Goal: Complete application form

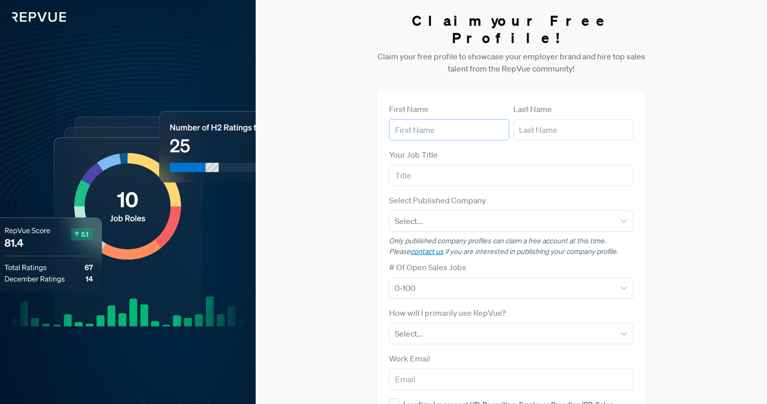
click at [446, 119] on input "text" at bounding box center [449, 129] width 120 height 21
type input "[DEMOGRAPHIC_DATA]"
click at [547, 119] on input "text" at bounding box center [573, 129] width 120 height 21
type input "[PERSON_NAME]"
click at [530, 165] on input "text" at bounding box center [511, 175] width 244 height 21
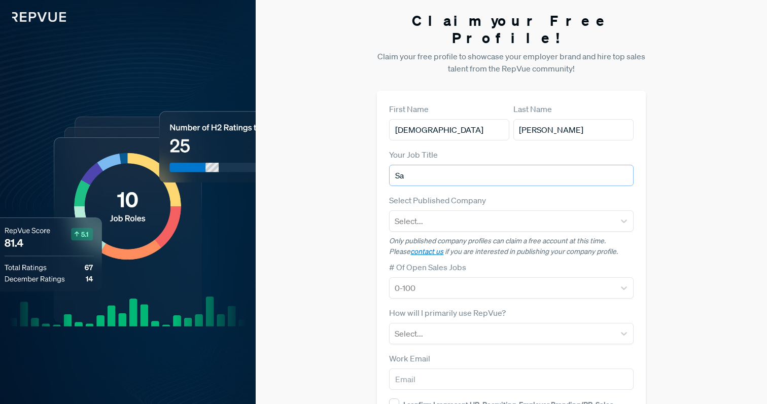
type input "S"
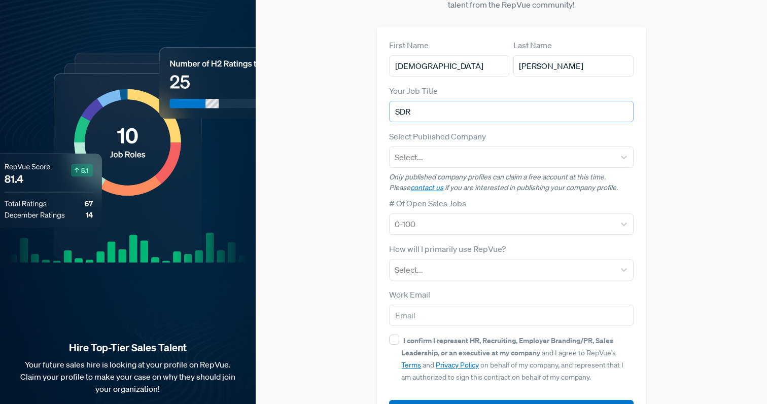
scroll to position [59, 0]
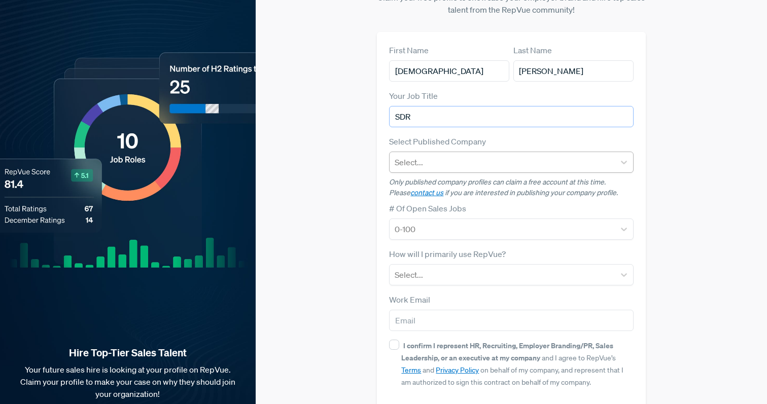
type input "SDR"
click at [510, 155] on div at bounding box center [502, 162] width 215 height 14
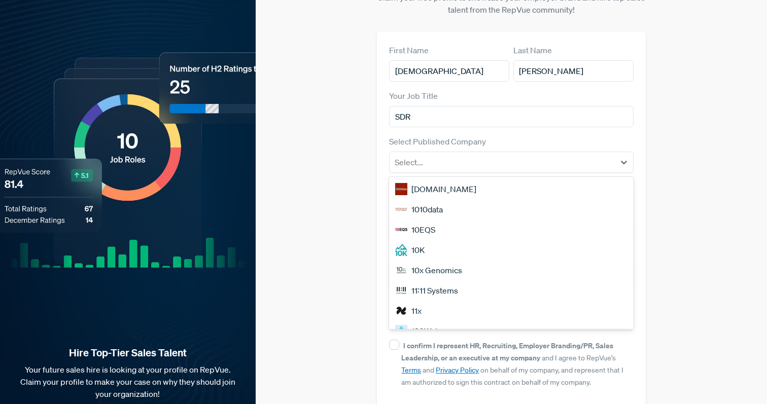
scroll to position [20, 0]
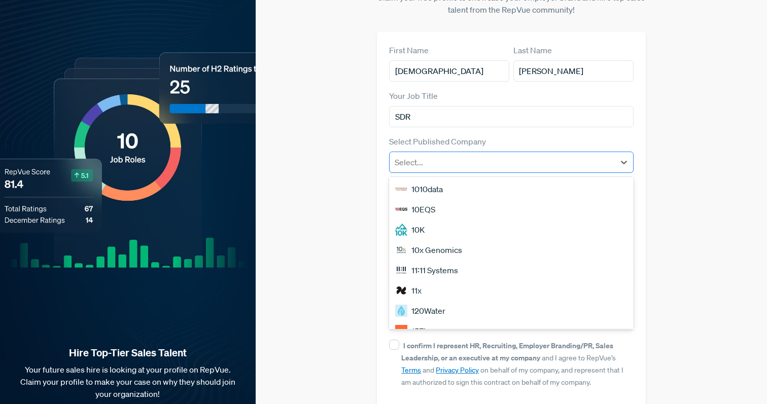
click at [515, 153] on div "Select..." at bounding box center [501, 162] width 225 height 18
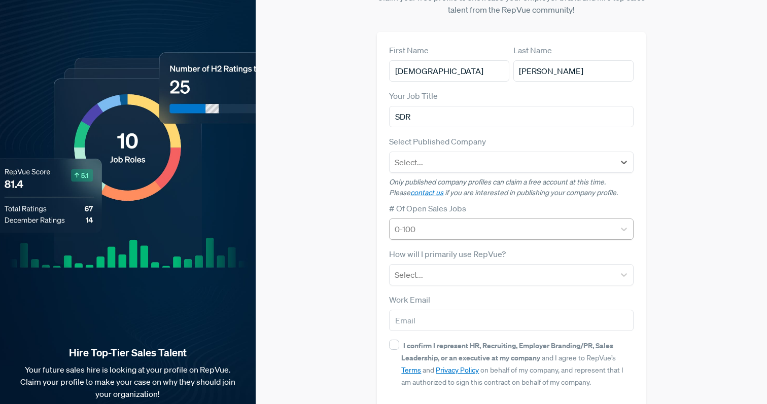
click at [497, 222] on div at bounding box center [502, 229] width 215 height 14
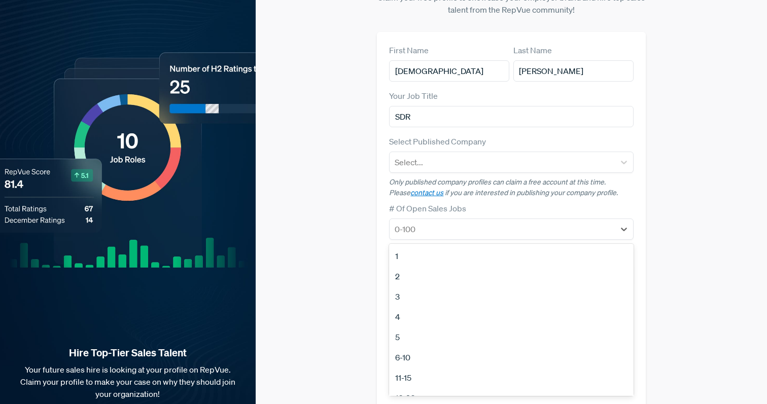
click at [498, 202] on div "# Of Open Sales Jobs 1, 1 of 12. 12 results available. Use Up and Down to choos…" at bounding box center [511, 221] width 244 height 38
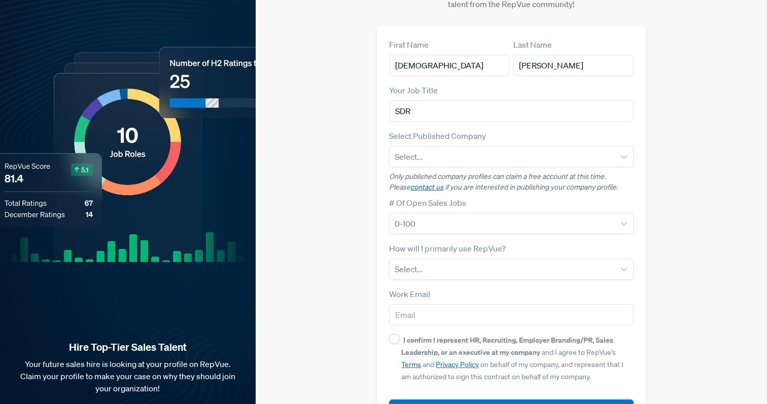
scroll to position [70, 0]
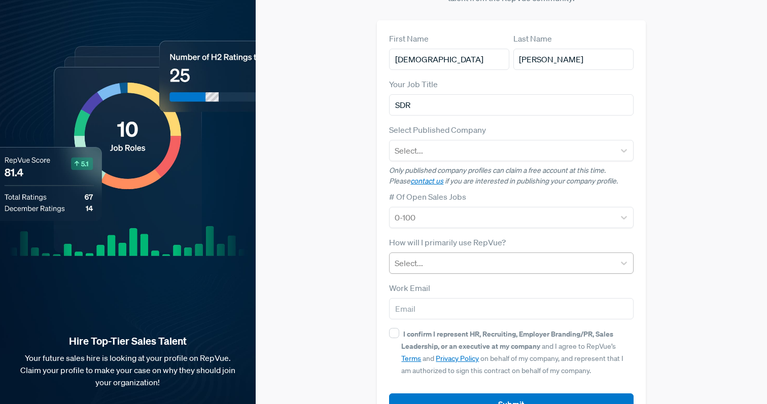
click at [493, 256] on div at bounding box center [502, 263] width 215 height 14
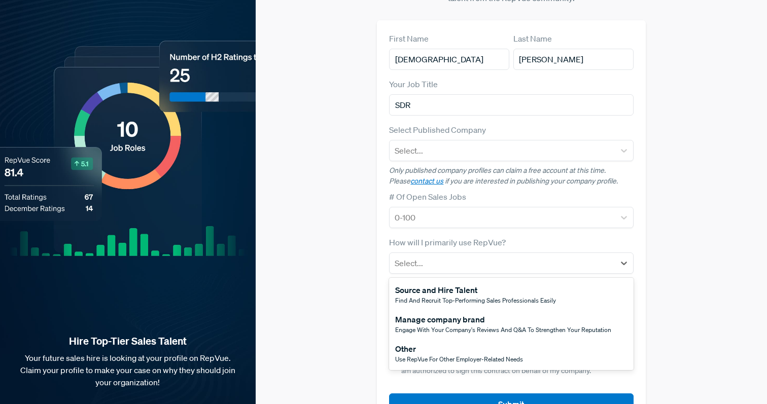
click at [487, 355] on span "Use RepVue for other employer-related needs" at bounding box center [459, 359] width 128 height 9
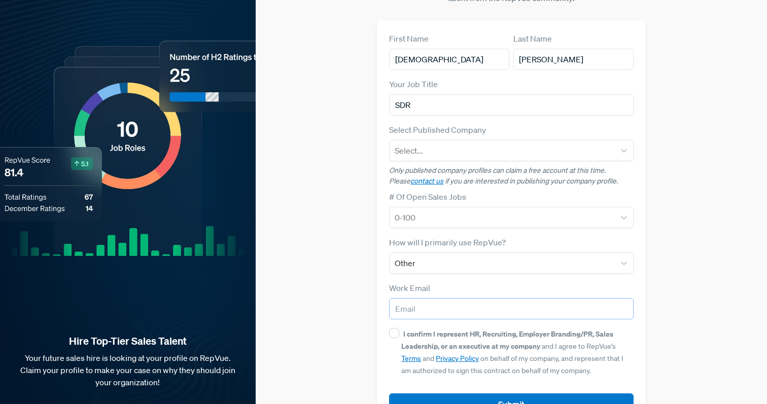
click at [422, 298] on input "email" at bounding box center [511, 308] width 244 height 21
click at [414, 282] on label "Work Email" at bounding box center [409, 288] width 41 height 12
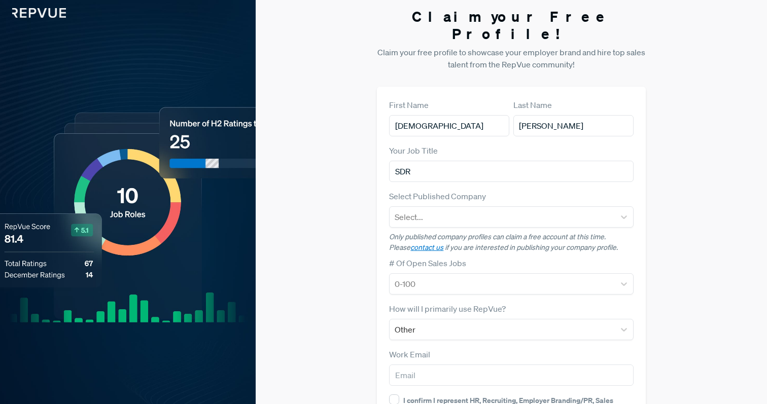
scroll to position [0, 0]
